Goal: Task Accomplishment & Management: Manage account settings

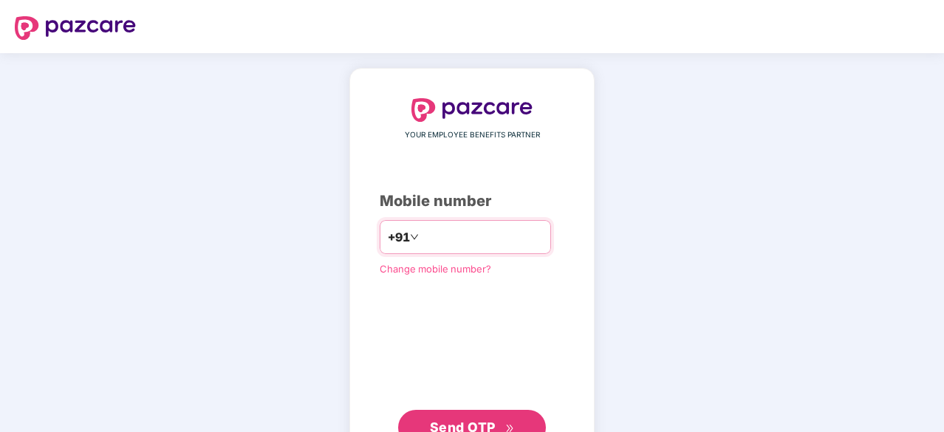
type input "**********"
click at [454, 416] on span "Send OTP" at bounding box center [472, 426] width 85 height 21
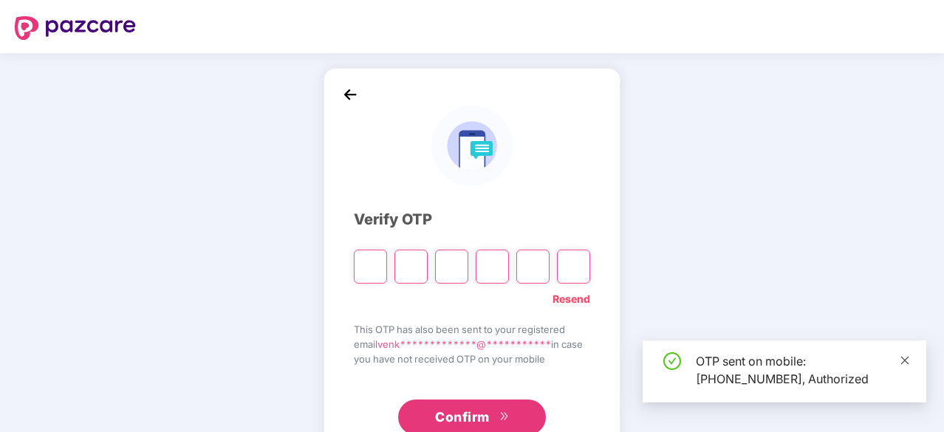
click at [907, 352] on link at bounding box center [905, 360] width 10 height 16
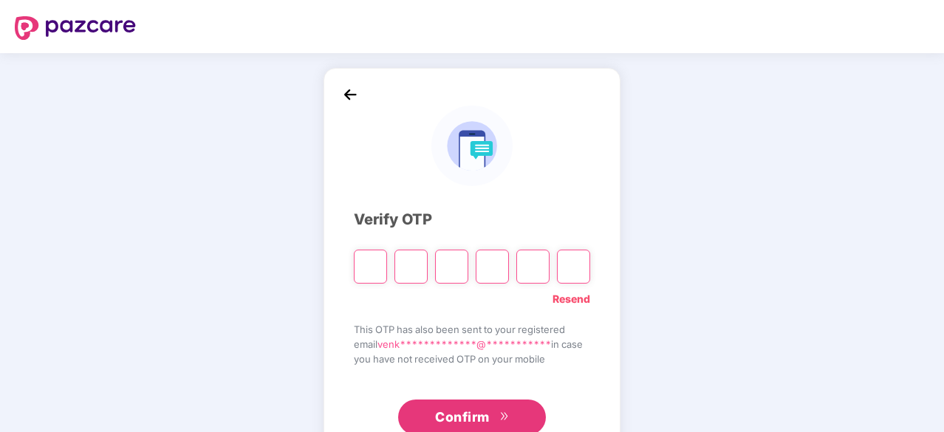
click at [378, 264] on input "Please enter verification code. Digit 1" at bounding box center [370, 267] width 33 height 34
paste input "*"
type input "*"
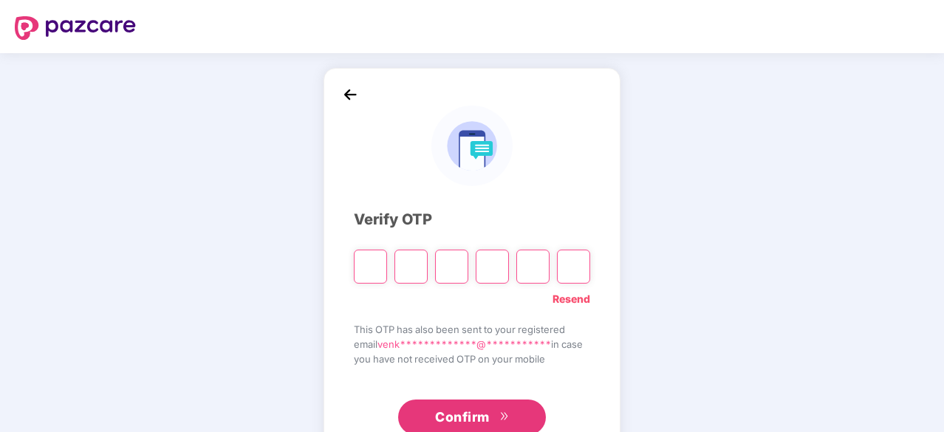
type input "*"
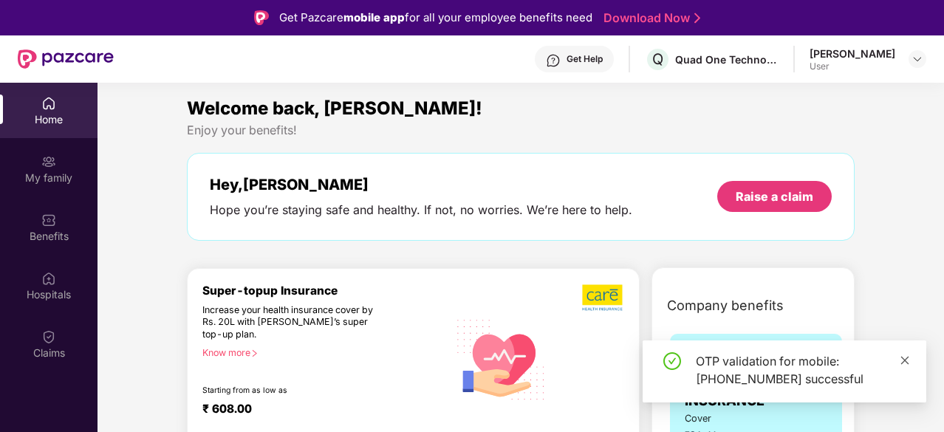
click at [903, 354] on link at bounding box center [905, 360] width 10 height 16
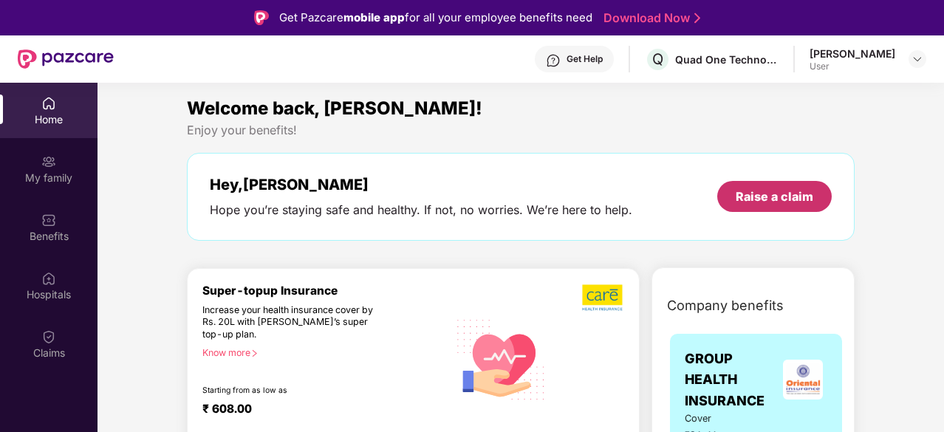
click at [764, 202] on div "Raise a claim" at bounding box center [775, 196] width 78 height 16
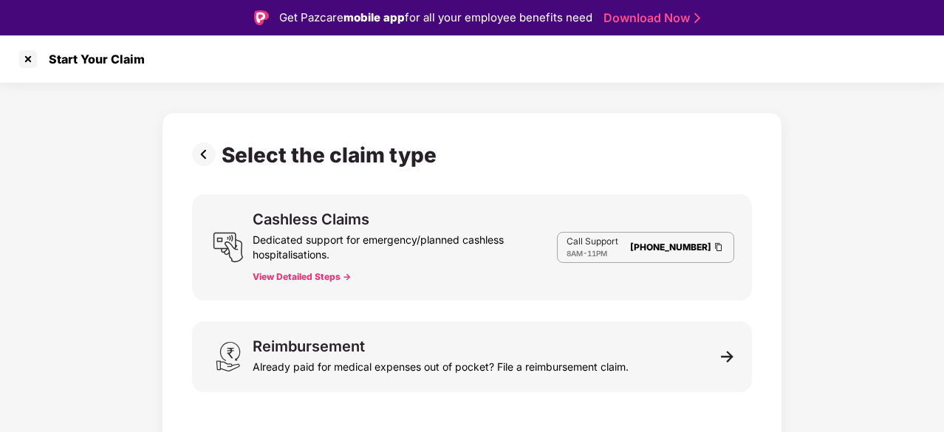
click at [208, 146] on img at bounding box center [207, 155] width 30 height 24
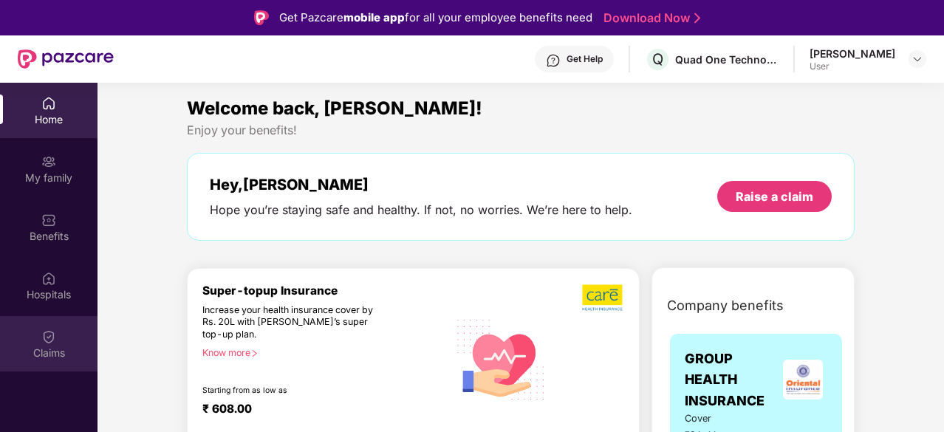
click at [53, 326] on div "Claims" at bounding box center [49, 343] width 98 height 55
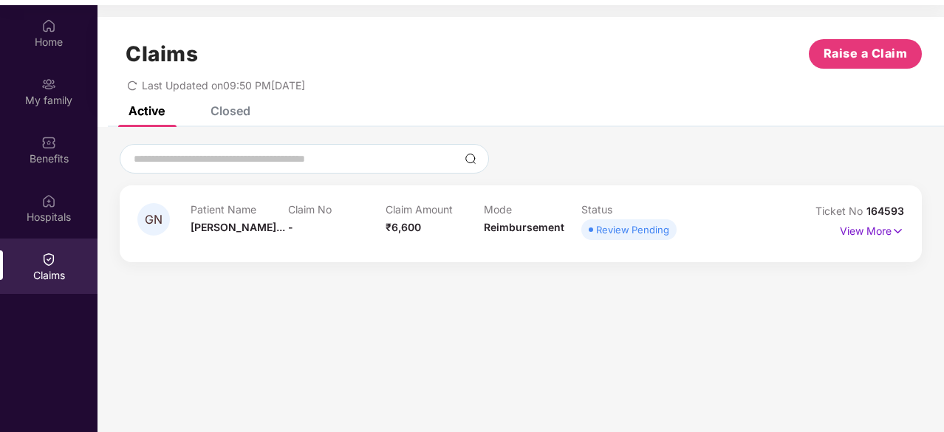
scroll to position [83, 0]
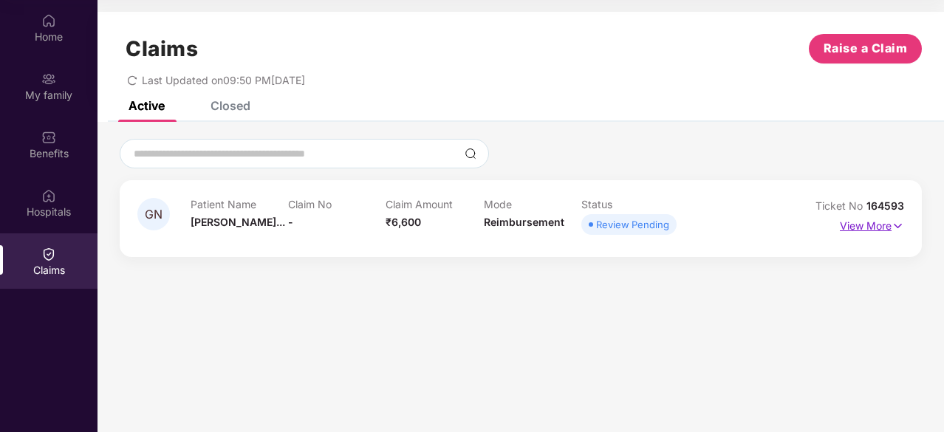
click at [864, 229] on p "View More" at bounding box center [872, 224] width 64 height 20
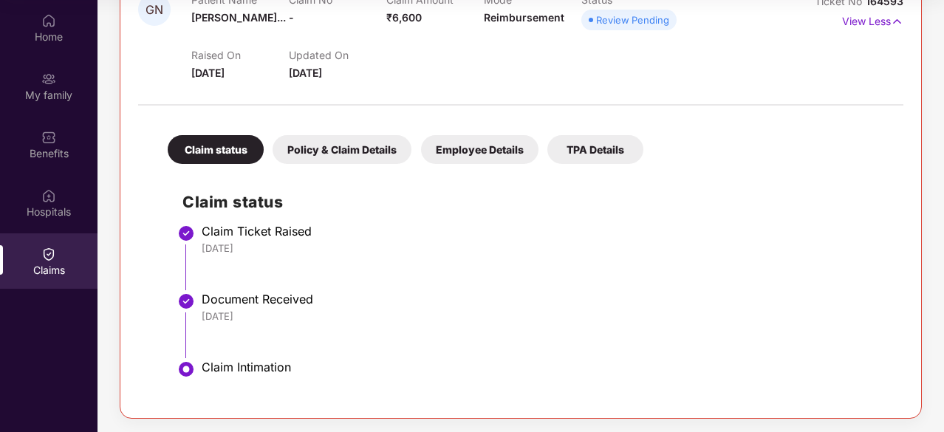
scroll to position [132, 0]
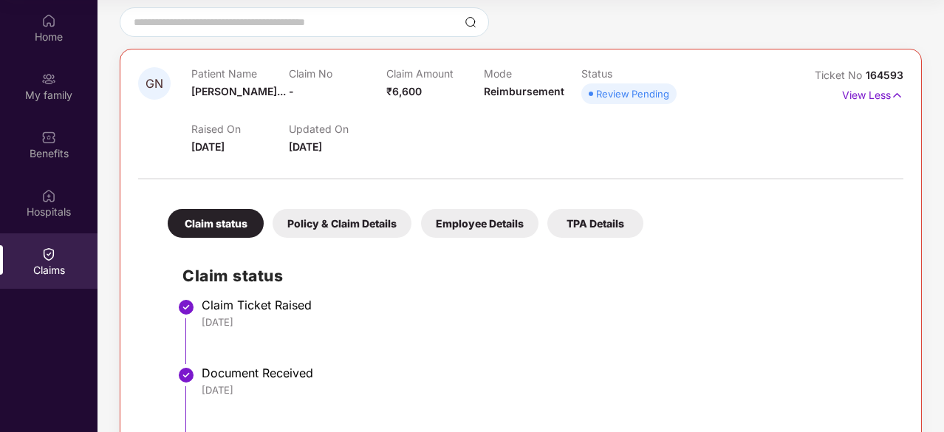
click at [347, 231] on div "Policy & Claim Details" at bounding box center [342, 223] width 139 height 29
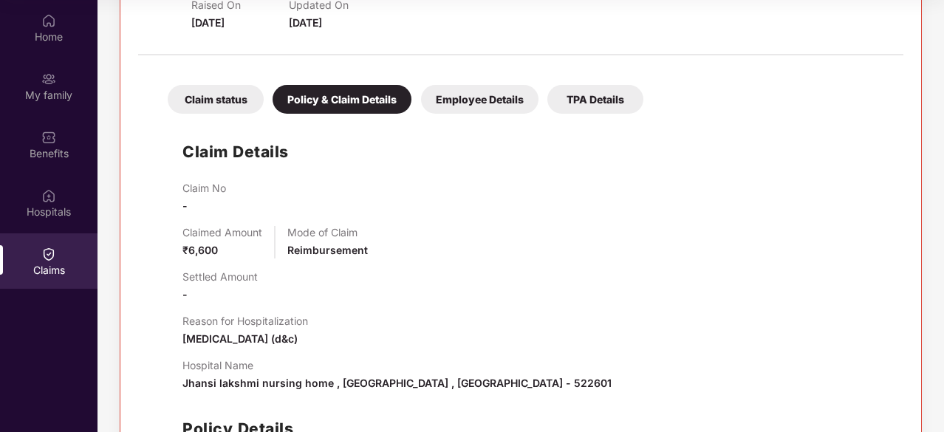
scroll to position [279, 0]
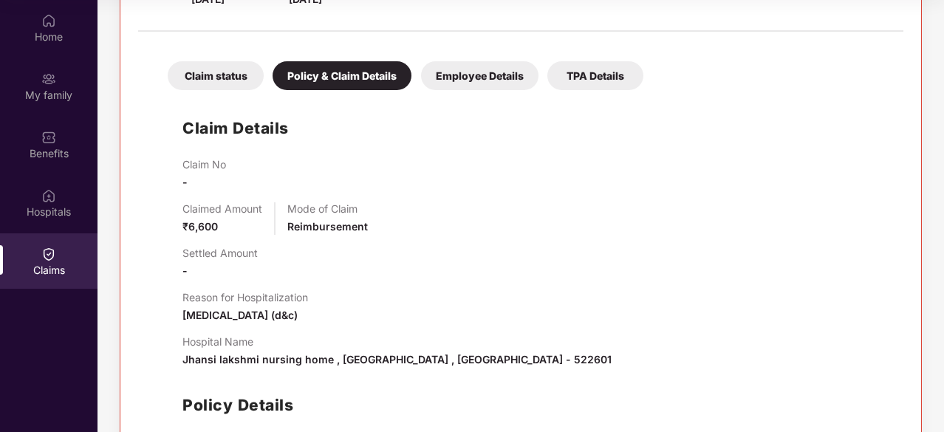
click at [477, 76] on div "Employee Details" at bounding box center [479, 75] width 117 height 29
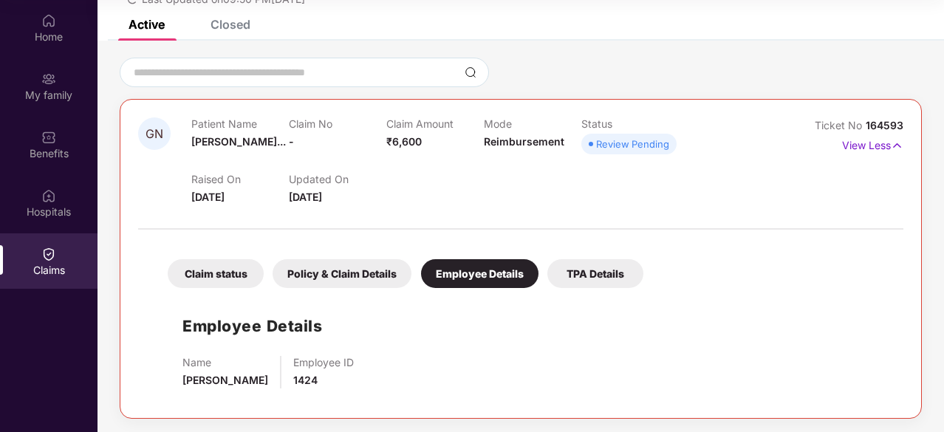
click at [584, 270] on div "TPA Details" at bounding box center [596, 273] width 96 height 29
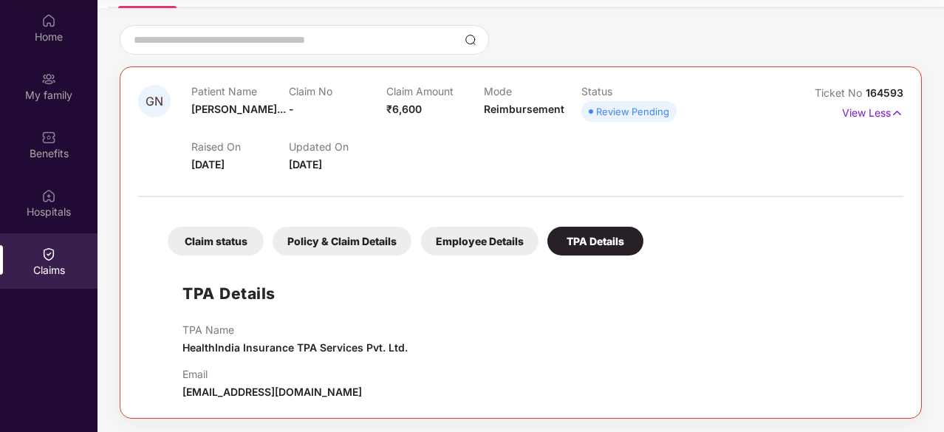
click at [482, 244] on div "Employee Details" at bounding box center [479, 241] width 117 height 29
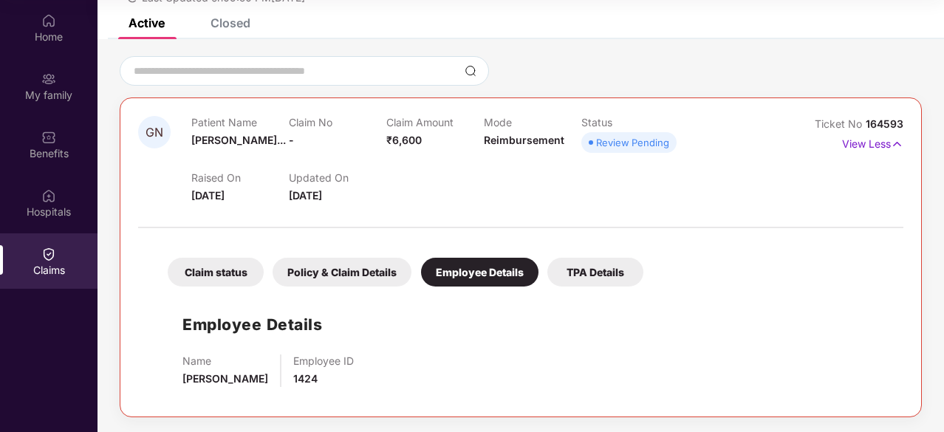
scroll to position [81, 0]
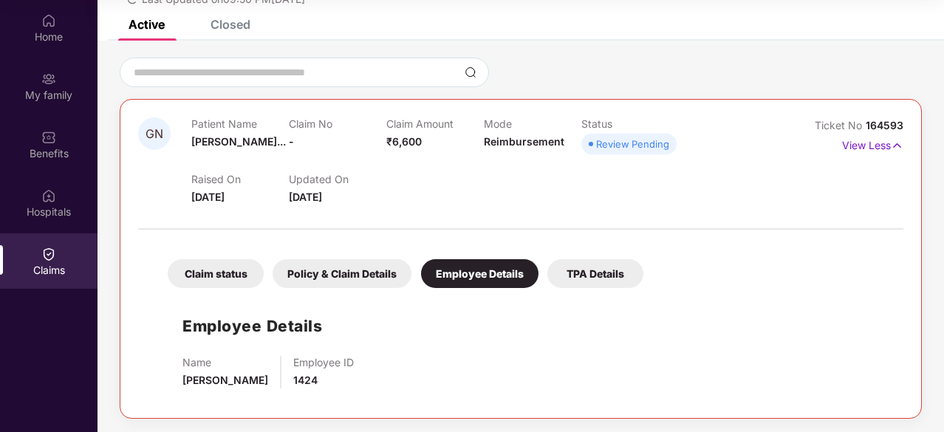
click at [337, 278] on div "Policy & Claim Details" at bounding box center [342, 273] width 139 height 29
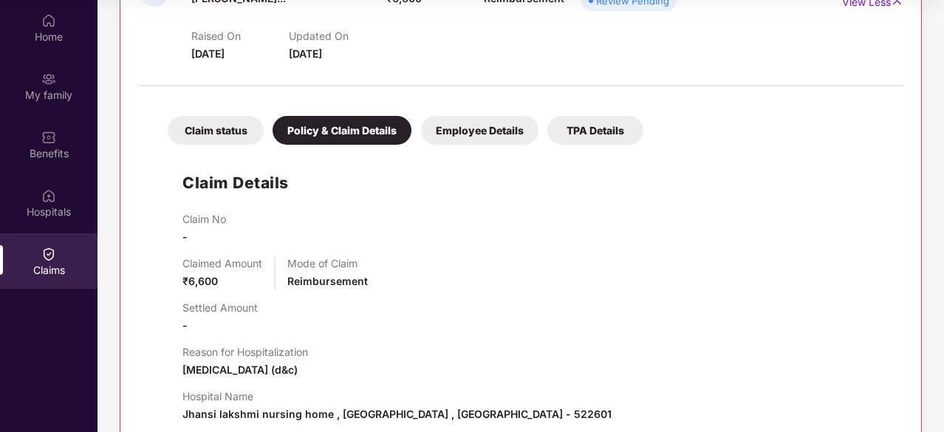
scroll to position [108, 0]
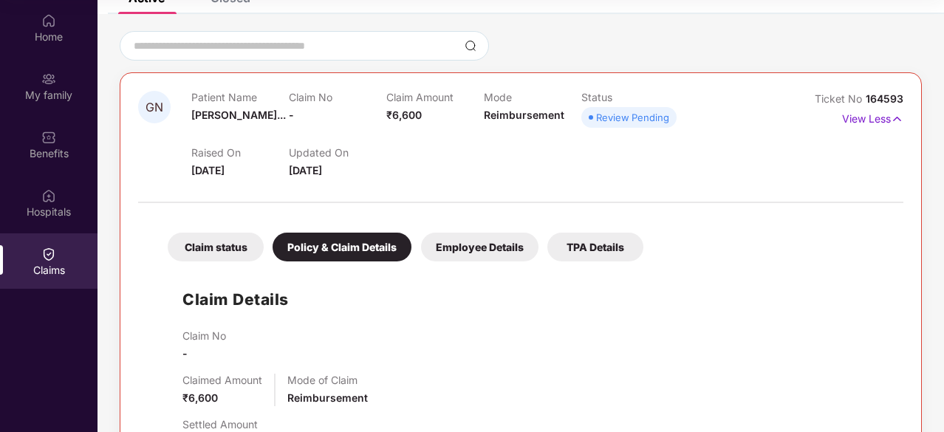
click at [217, 246] on div "Claim status" at bounding box center [216, 247] width 96 height 29
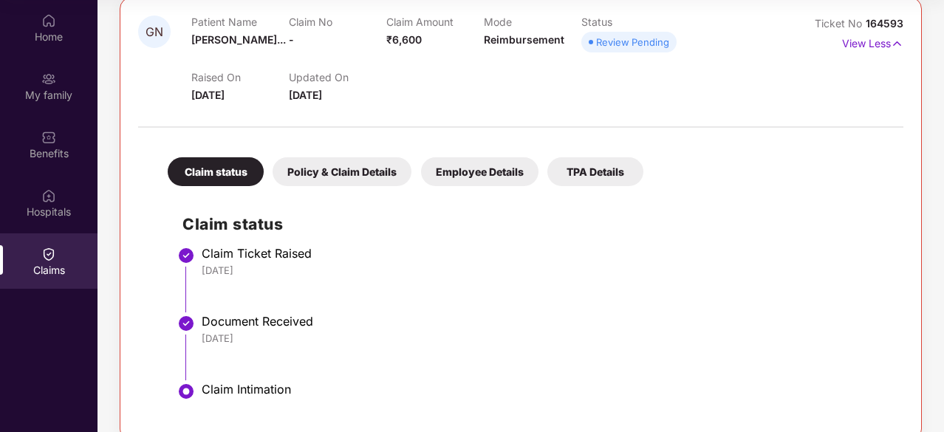
scroll to position [205, 0]
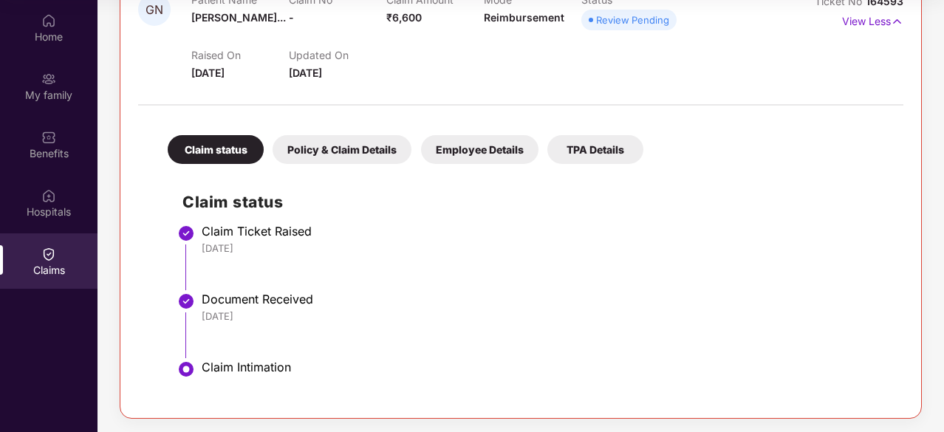
click at [316, 153] on div "Policy & Claim Details" at bounding box center [342, 149] width 139 height 29
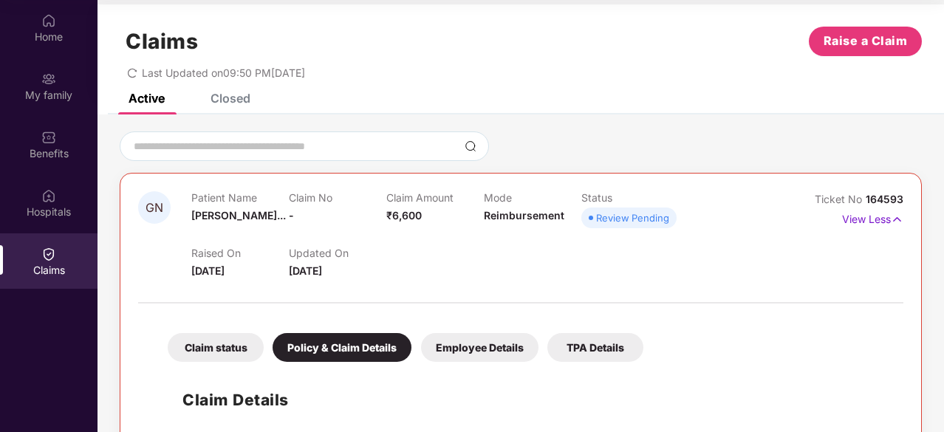
scroll to position [0, 0]
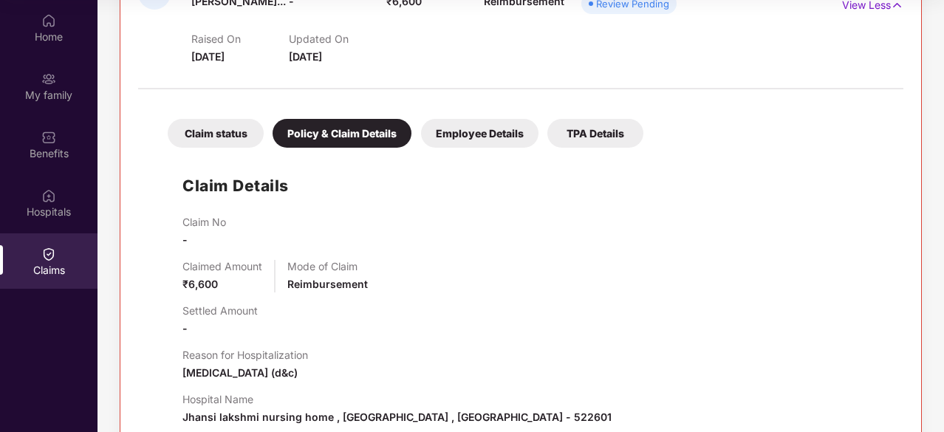
click at [474, 137] on div "Employee Details" at bounding box center [479, 133] width 117 height 29
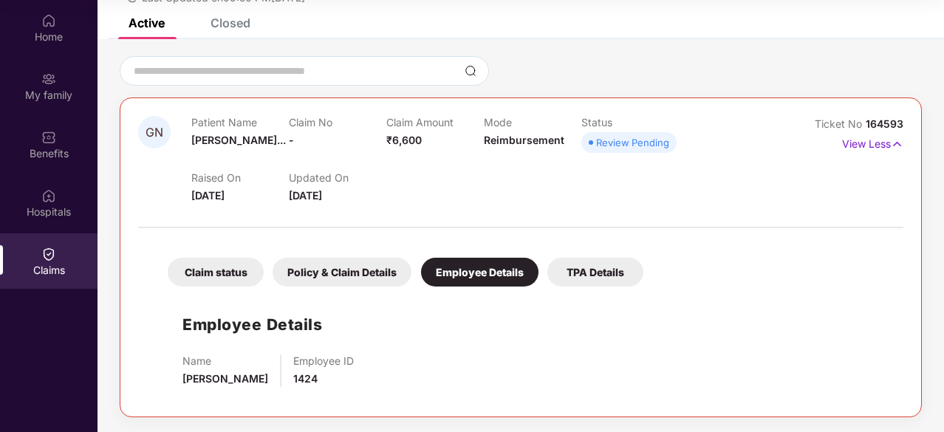
scroll to position [81, 0]
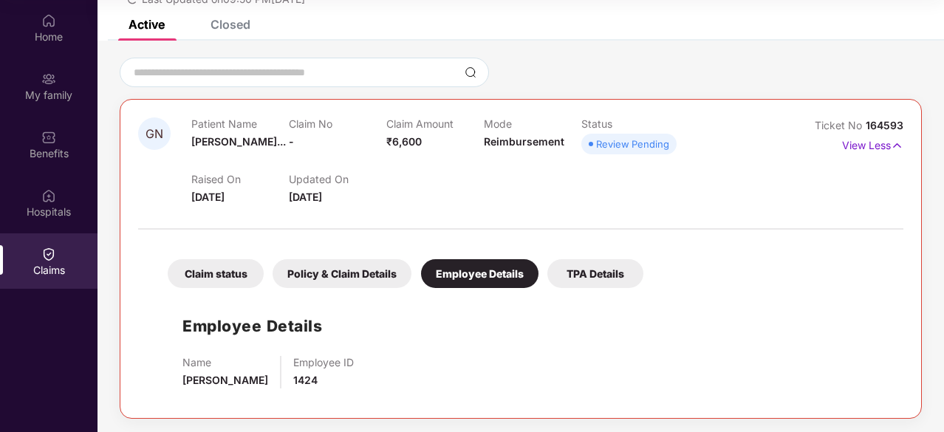
click at [631, 266] on div "TPA Details" at bounding box center [596, 273] width 96 height 29
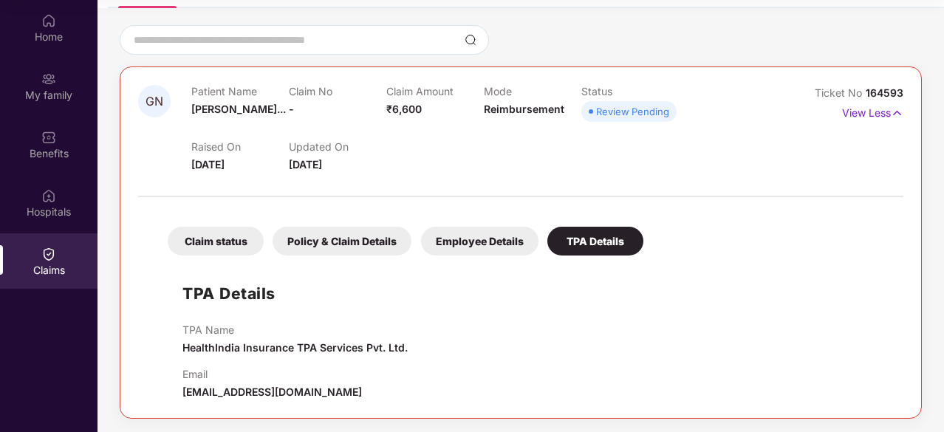
scroll to position [0, 0]
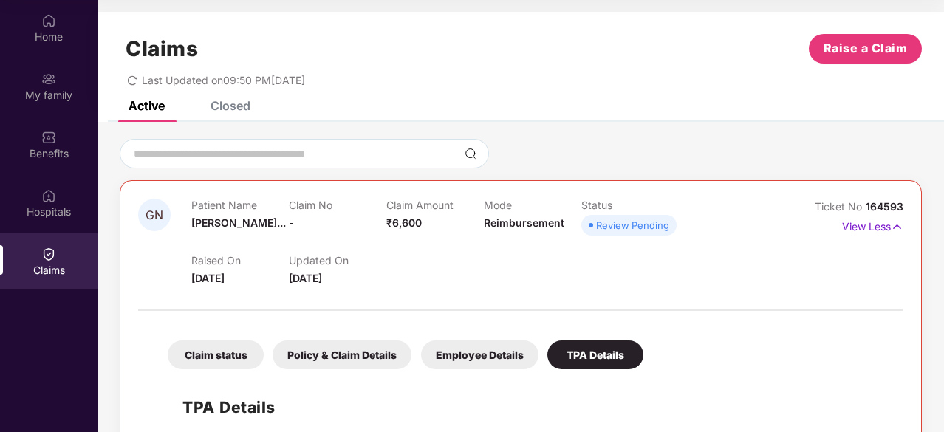
click at [221, 106] on div "Closed" at bounding box center [231, 105] width 40 height 15
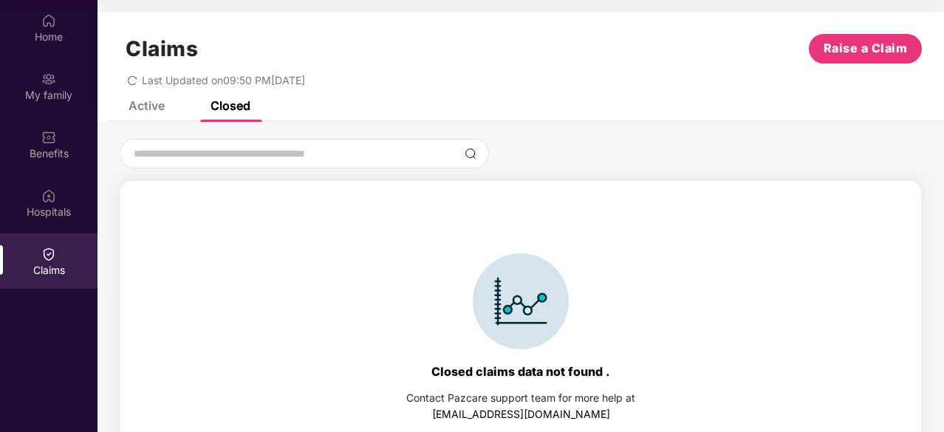
click at [157, 109] on div "Active" at bounding box center [147, 105] width 36 height 15
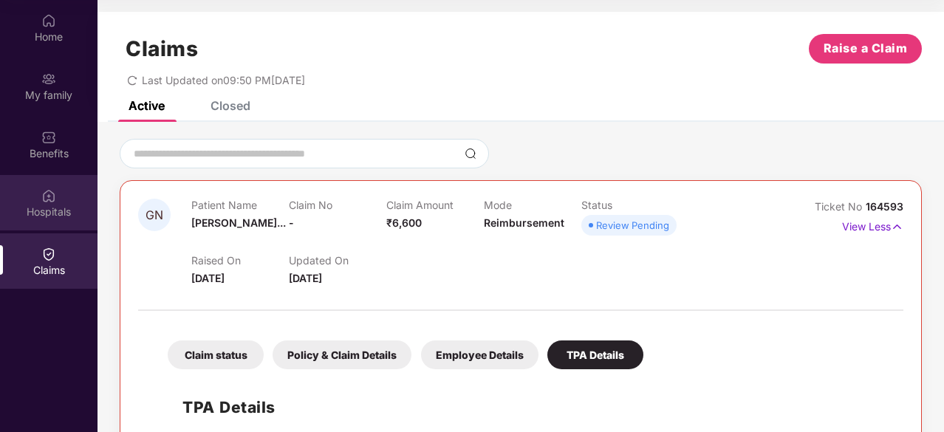
click at [53, 205] on div "Hospitals" at bounding box center [49, 212] width 98 height 15
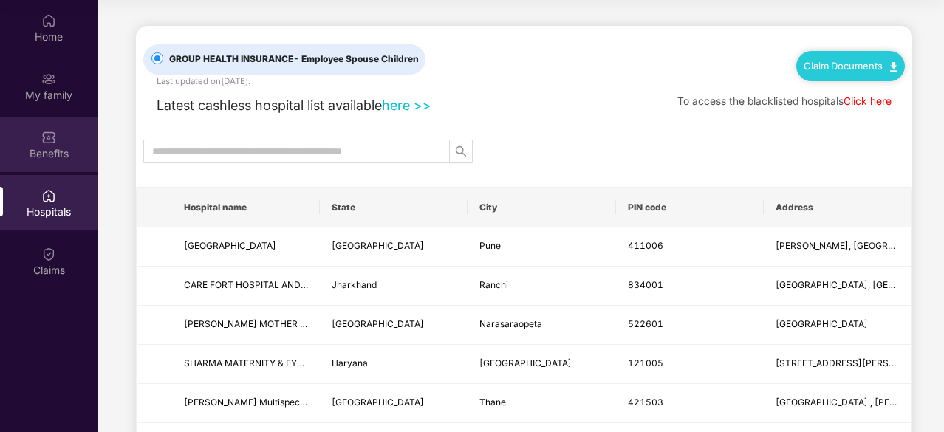
click at [53, 148] on div "Benefits" at bounding box center [49, 153] width 98 height 15
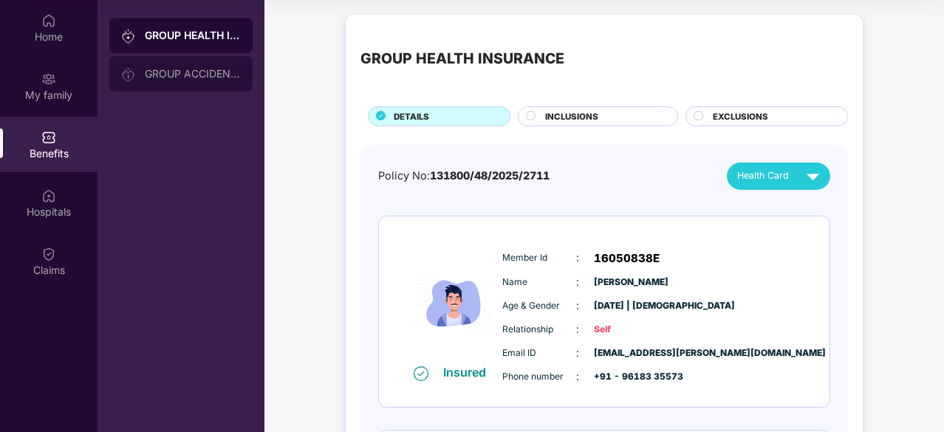
click at [167, 72] on div "GROUP ACCIDENTAL INSURANCE" at bounding box center [193, 74] width 96 height 12
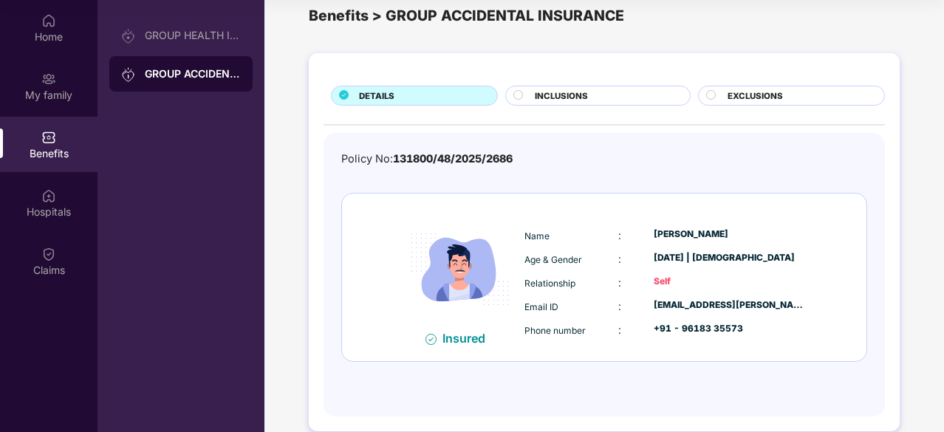
scroll to position [45, 0]
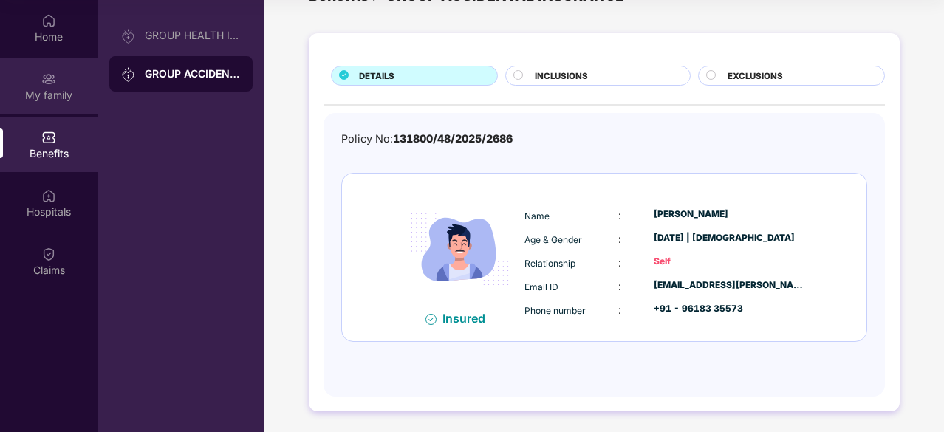
click at [53, 92] on div "My family" at bounding box center [49, 95] width 98 height 15
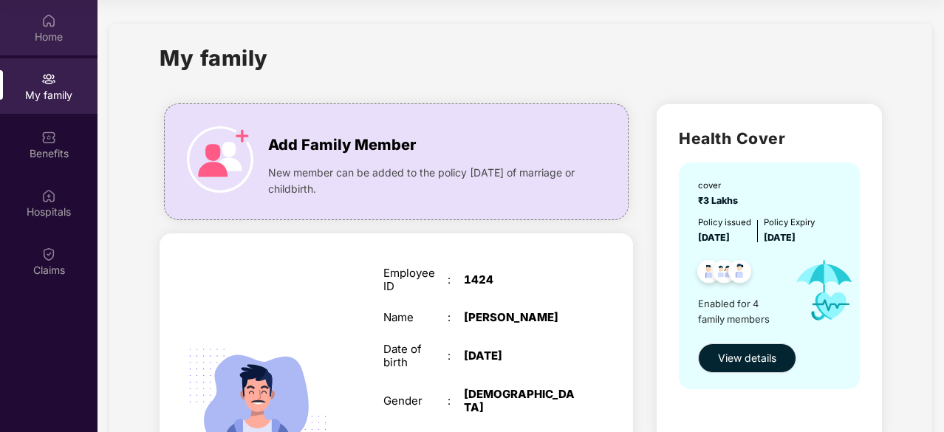
click at [41, 32] on div "Home" at bounding box center [49, 37] width 98 height 15
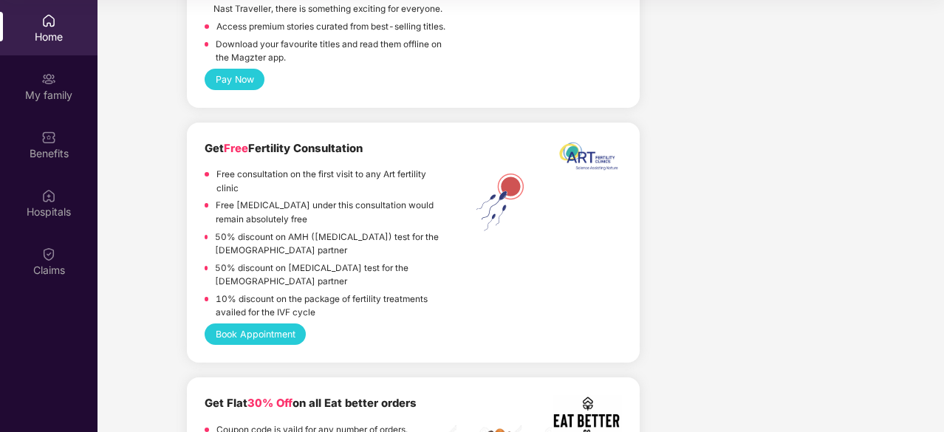
scroll to position [3359, 0]
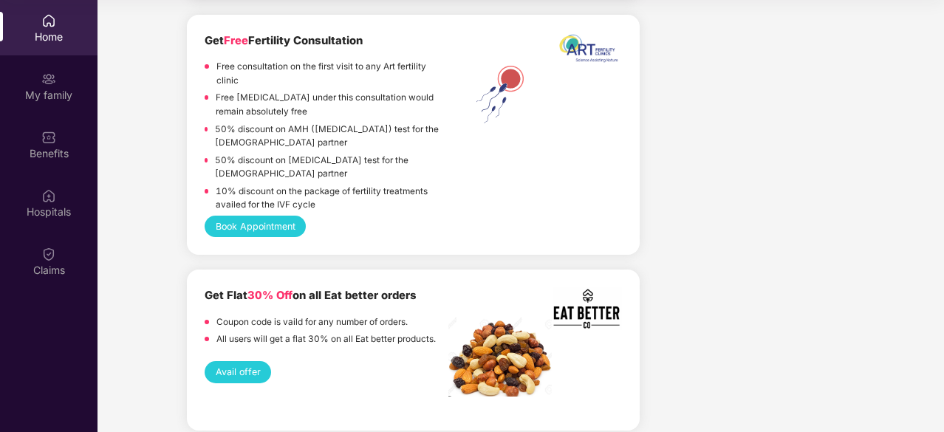
click at [241, 361] on button "Avail offer" at bounding box center [238, 371] width 66 height 21
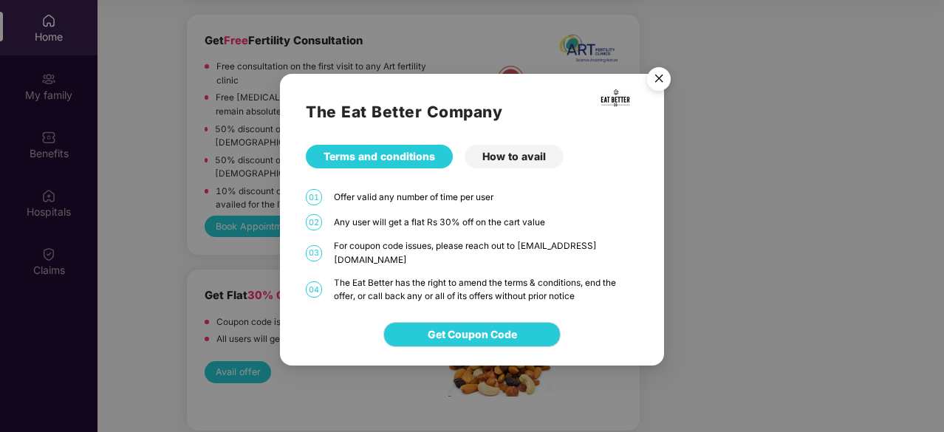
click at [491, 166] on div "How to avail" at bounding box center [514, 157] width 99 height 24
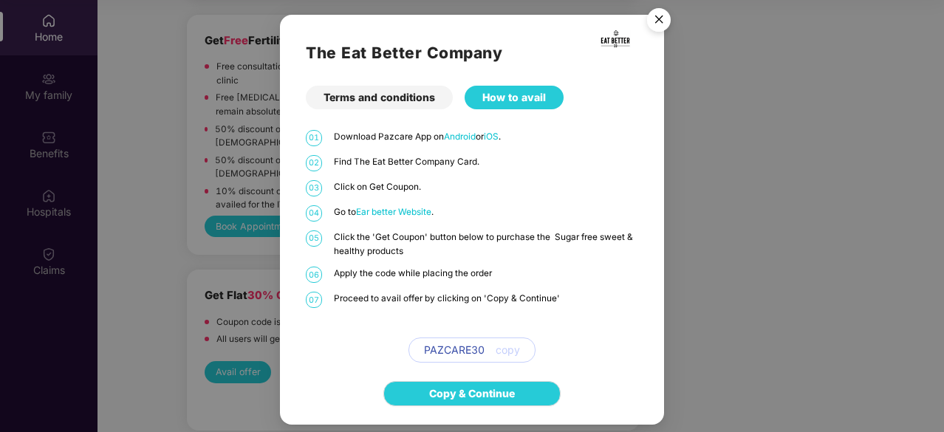
click at [510, 352] on span "copy" at bounding box center [508, 350] width 24 height 16
click at [655, 18] on img "Close" at bounding box center [658, 21] width 41 height 41
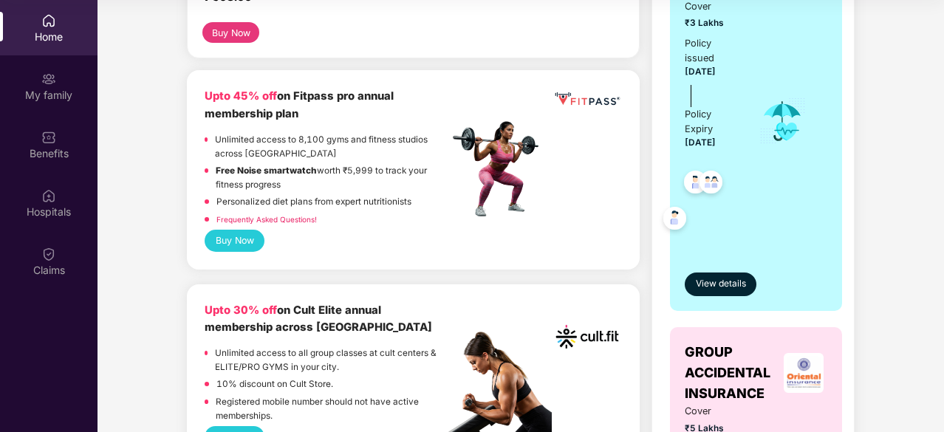
scroll to position [0, 0]
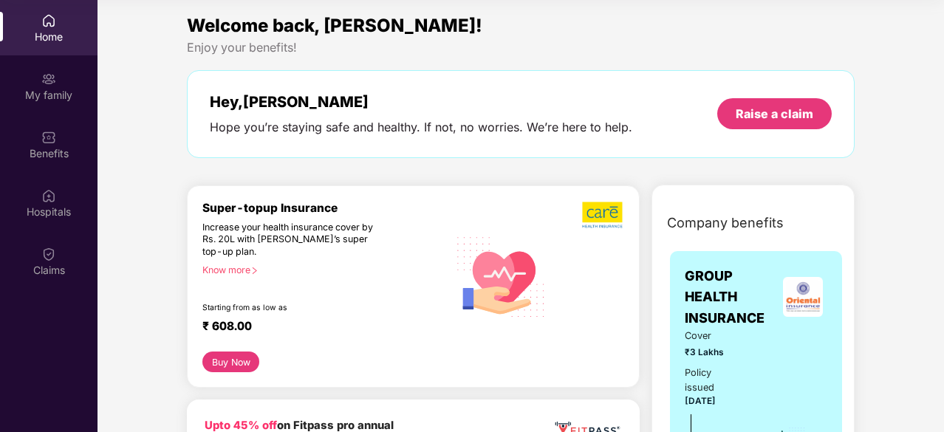
click at [36, 26] on div "Home" at bounding box center [49, 27] width 98 height 55
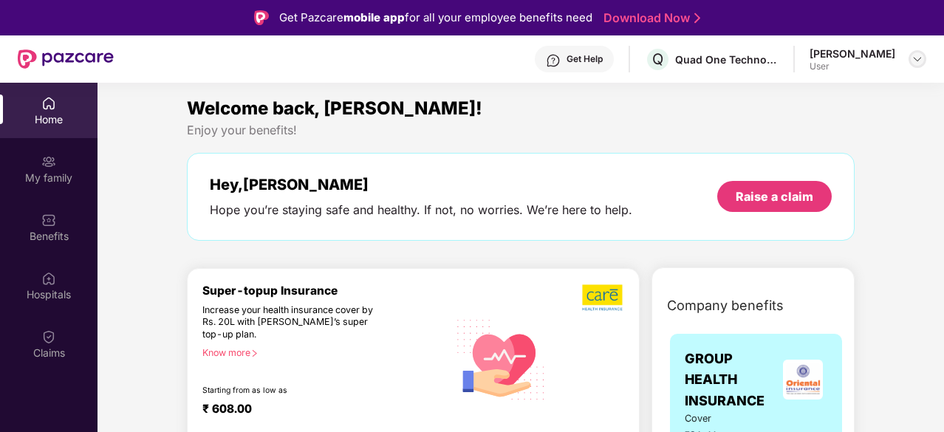
click at [915, 60] on img at bounding box center [918, 59] width 12 height 12
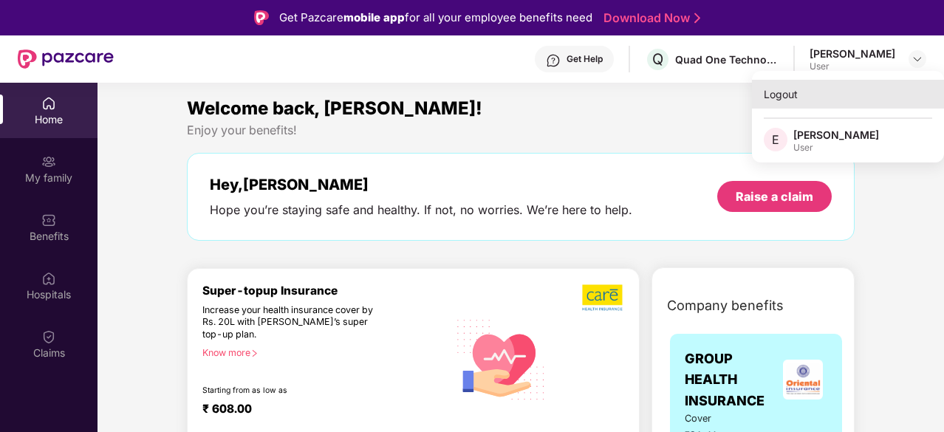
click at [776, 92] on div "Logout" at bounding box center [848, 94] width 192 height 29
